Goal: Navigation & Orientation: Find specific page/section

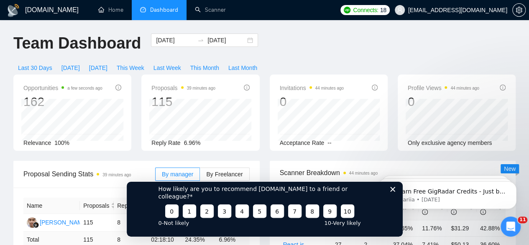
click at [393, 191] on polygon "Close survey" at bounding box center [392, 188] width 5 height 5
